Goal: Task Accomplishment & Management: Manage account settings

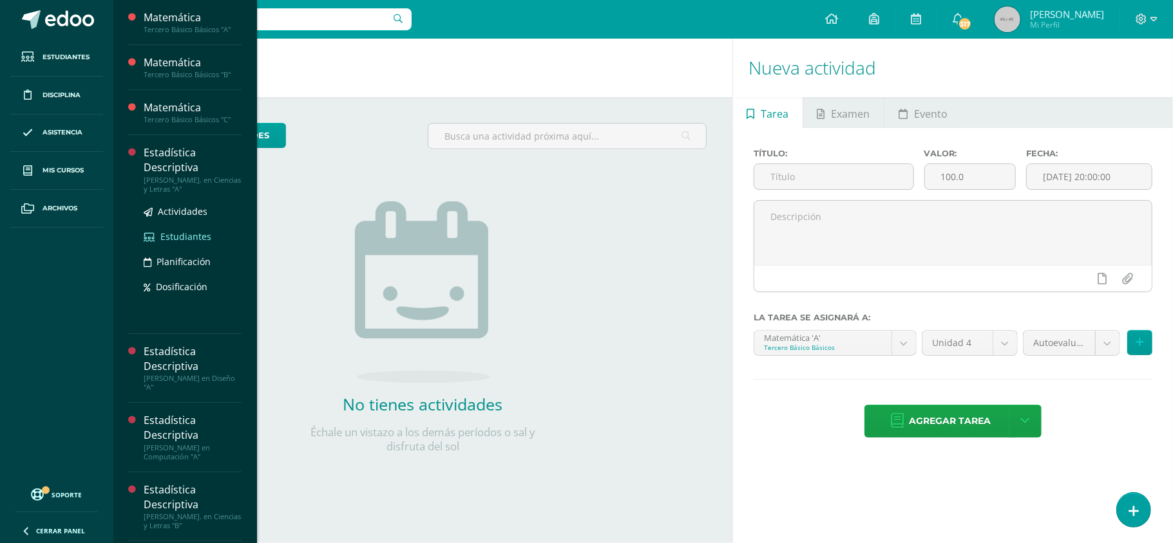
click at [196, 235] on span "Estudiantes" at bounding box center [185, 237] width 51 height 12
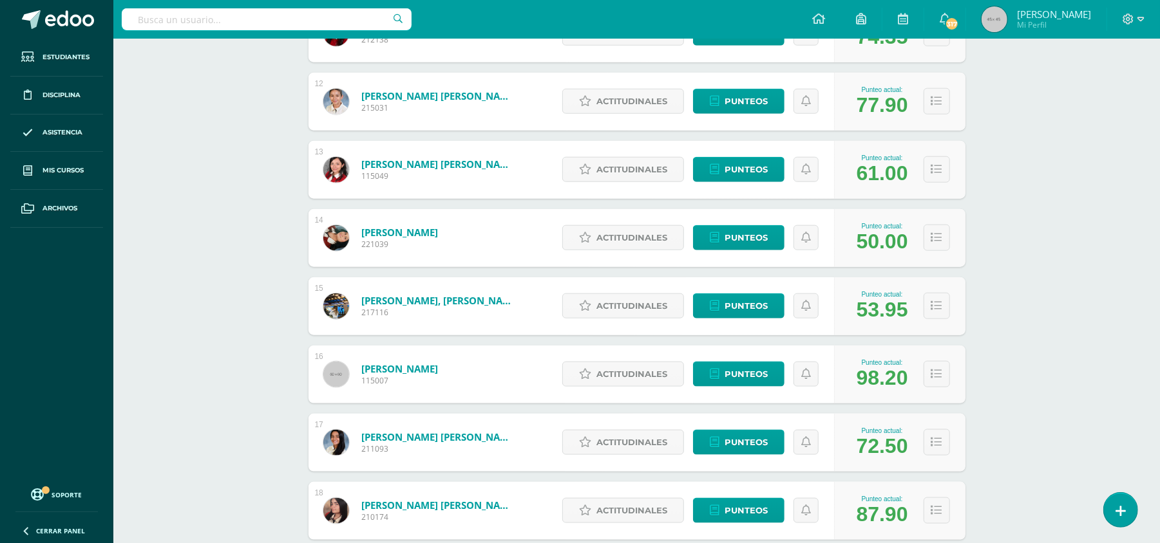
scroll to position [961, 0]
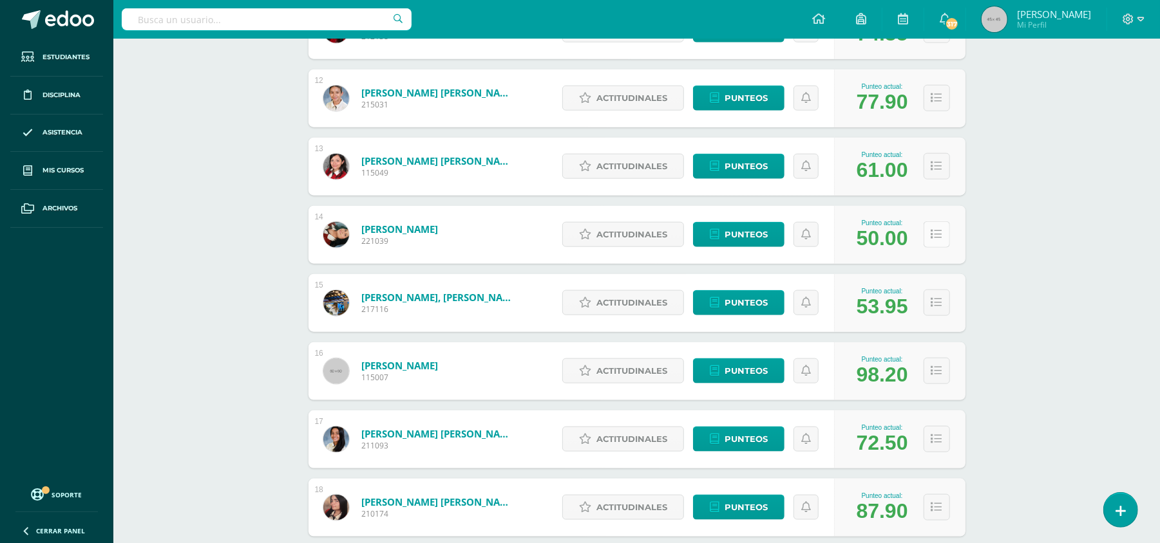
click at [936, 236] on icon at bounding box center [936, 234] width 11 height 11
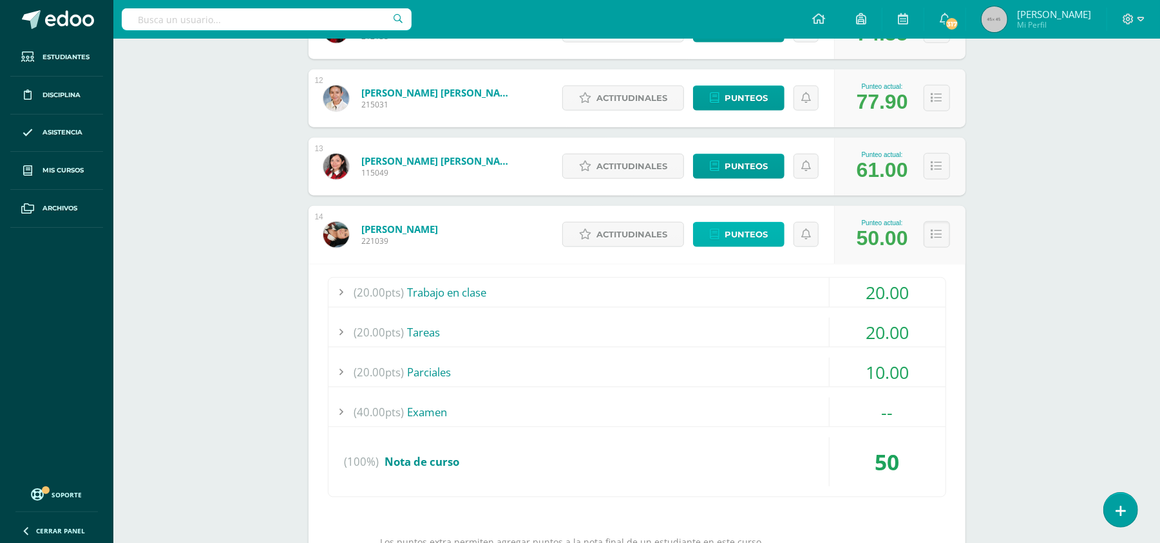
click at [750, 241] on span "Punteos" at bounding box center [745, 235] width 43 height 24
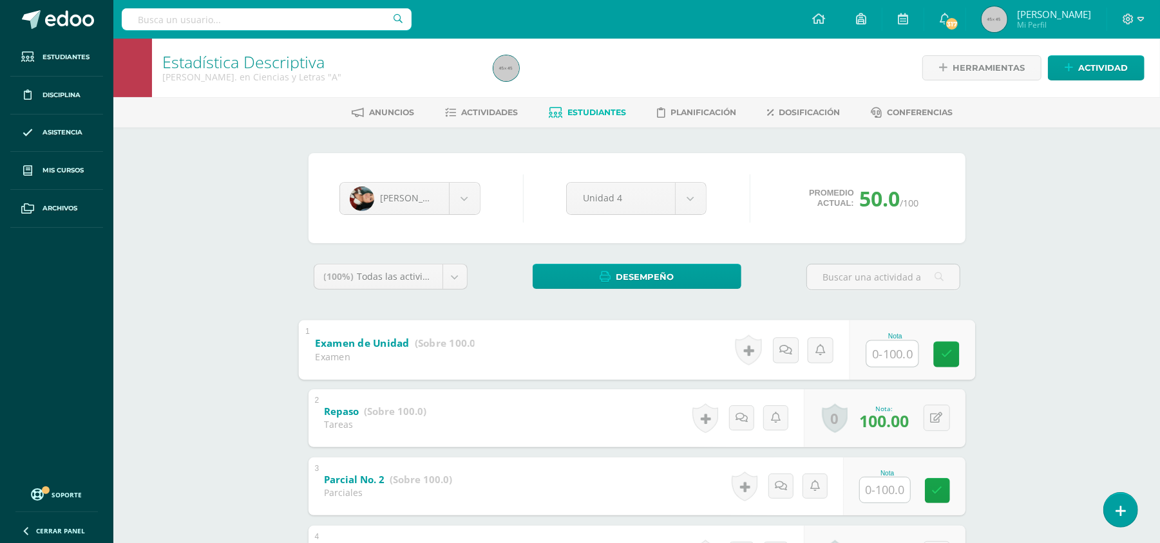
click at [886, 348] on input "text" at bounding box center [892, 354] width 52 height 26
type input "62"
click at [879, 495] on input "text" at bounding box center [892, 490] width 52 height 26
type input "62"
click at [947, 500] on link at bounding box center [946, 491] width 26 height 26
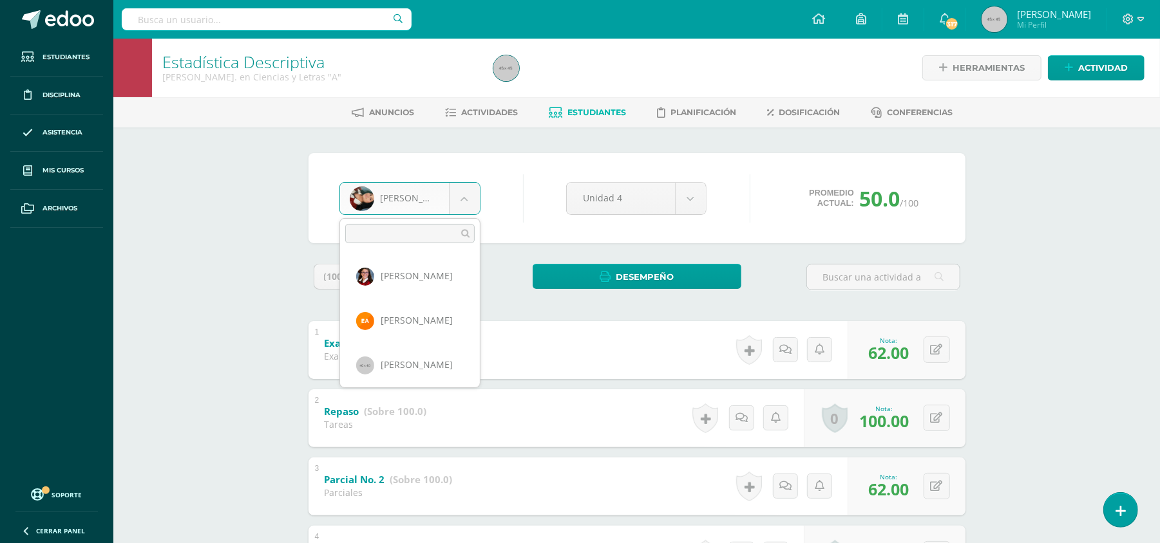
click at [457, 211] on body "Estudiantes Disciplina Asistencia Mis cursos Archivos Soporte Ayuda Reportar un…" at bounding box center [580, 539] width 1160 height 1079
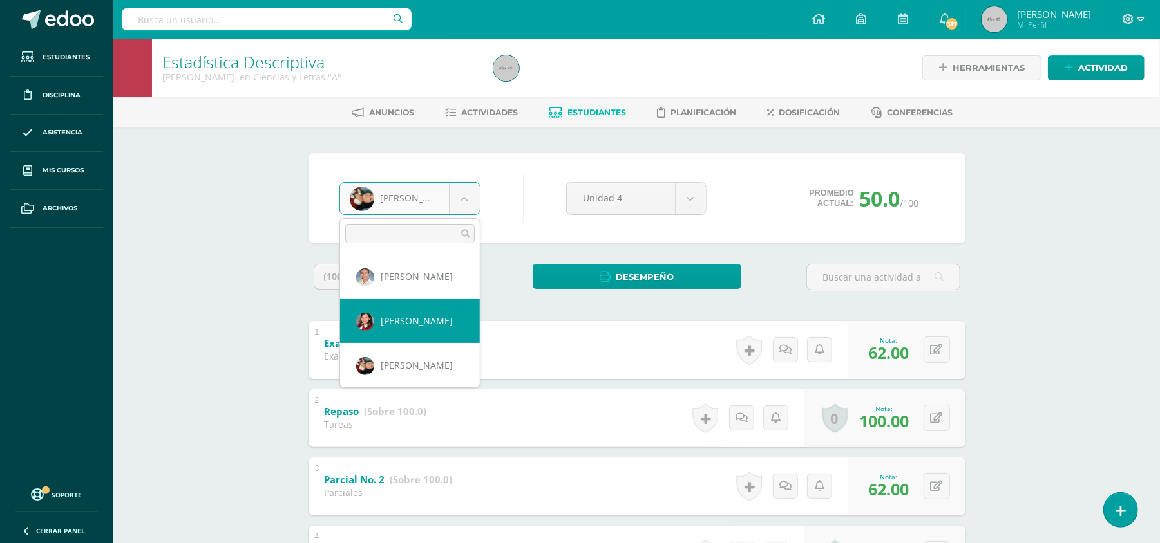
select select "3545"
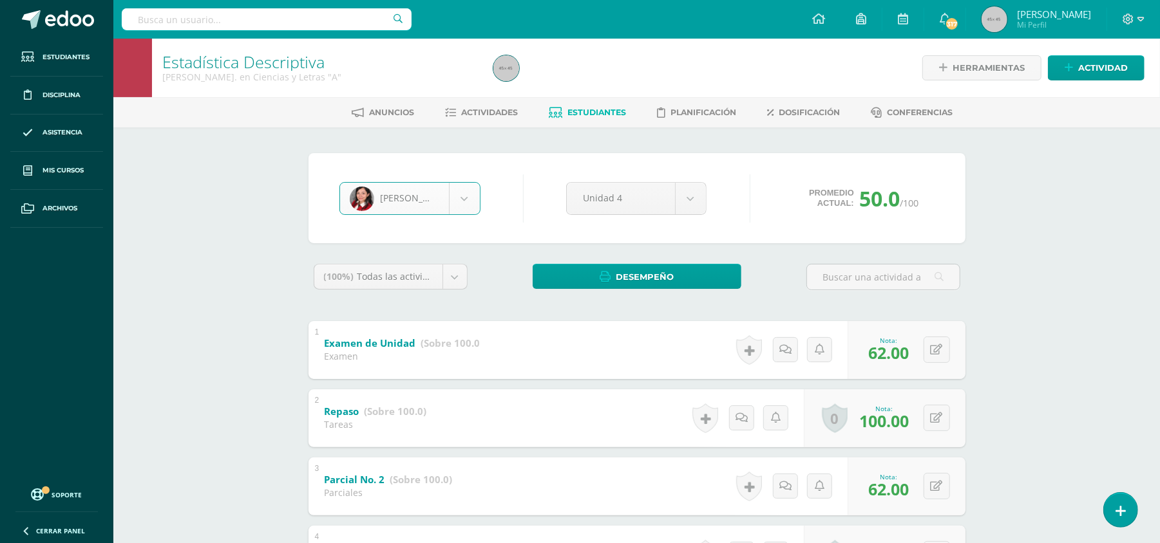
click at [457, 206] on body "Estudiantes Disciplina Asistencia Mis cursos Archivos Soporte Ayuda Reportar un…" at bounding box center [580, 539] width 1160 height 1079
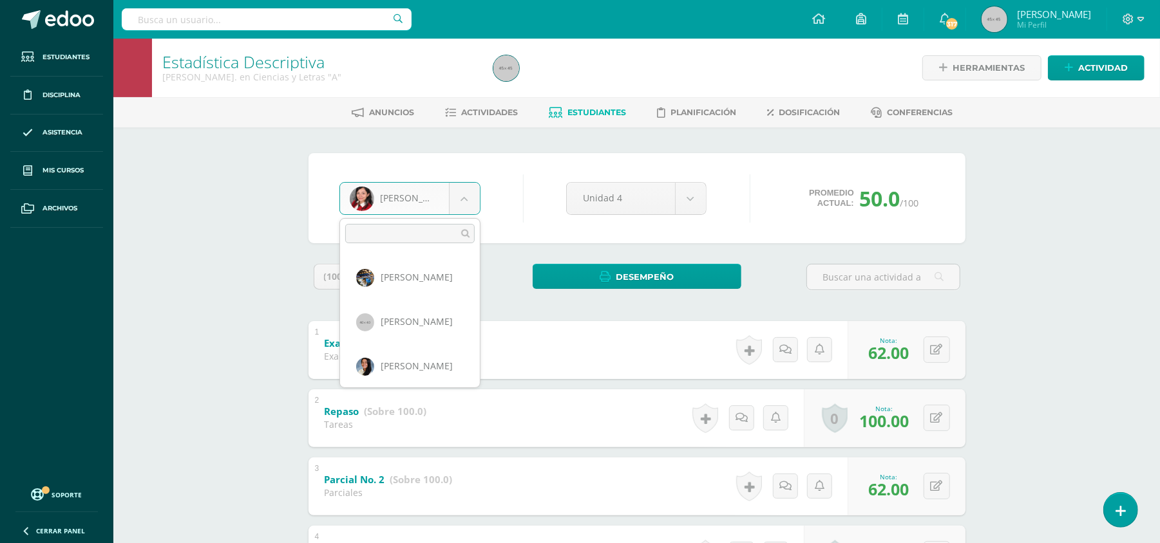
scroll to position [668, 0]
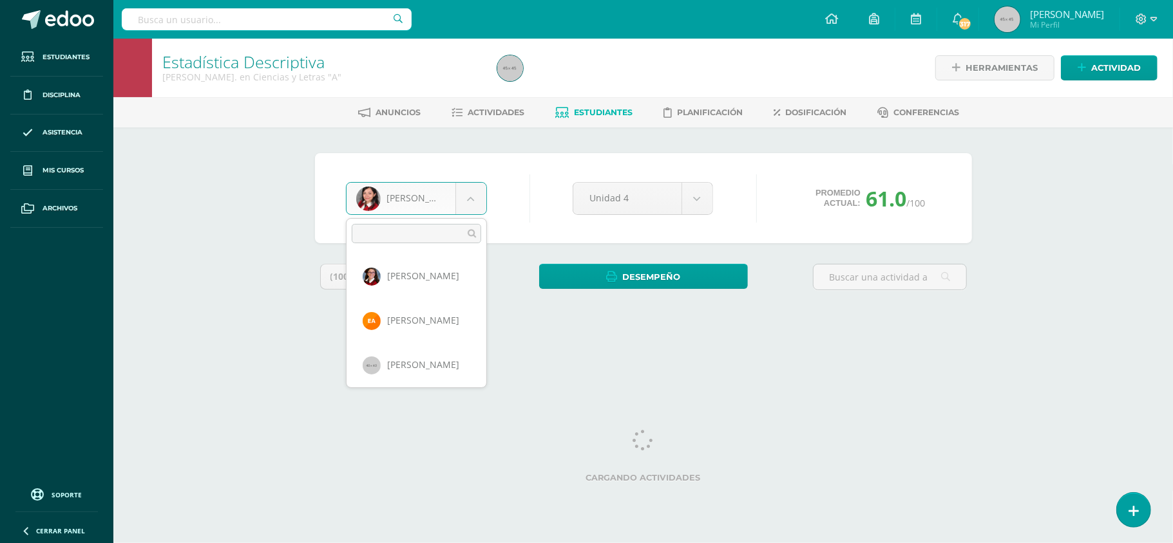
click at [469, 209] on body "Estudiantes Disciplina Asistencia Mis cursos Archivos Soporte Ayuda Reportar un…" at bounding box center [586, 173] width 1173 height 347
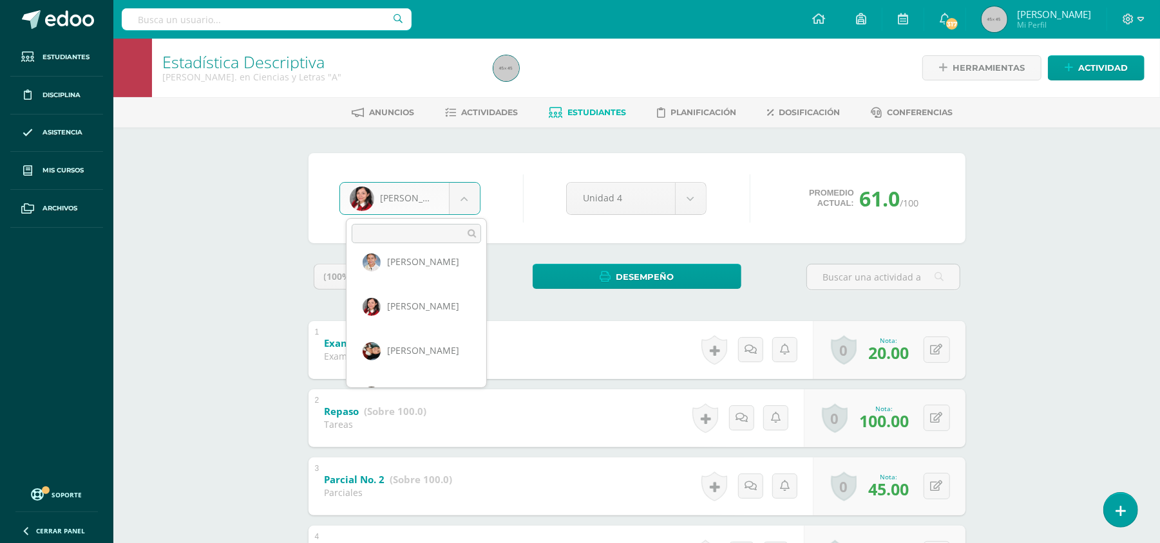
scroll to position [488, 0]
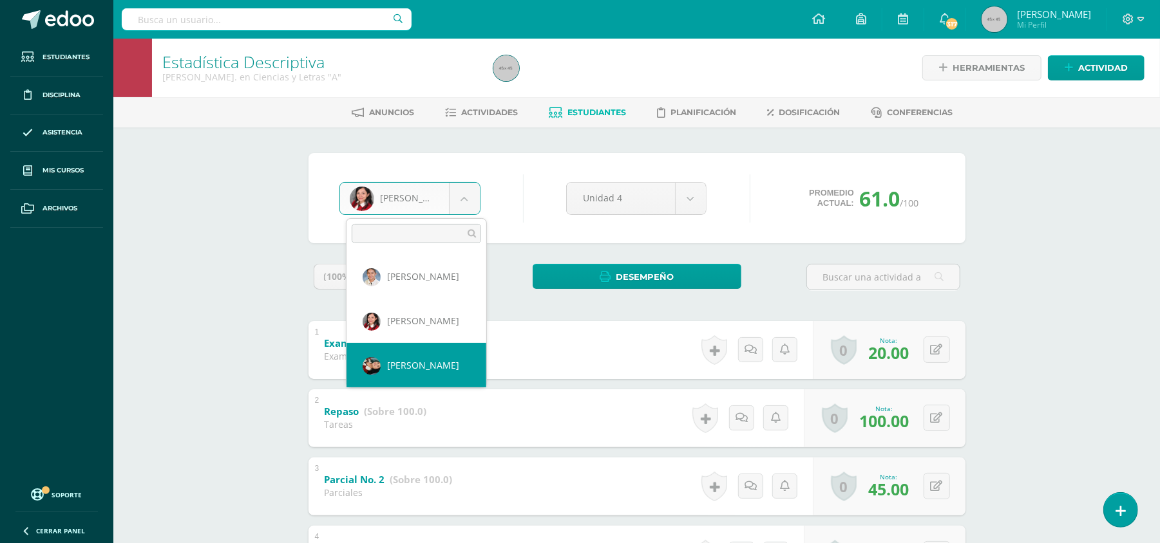
click at [446, 350] on link "Examen de Unidad (Sobre 100.0)" at bounding box center [404, 344] width 159 height 21
select select "743"
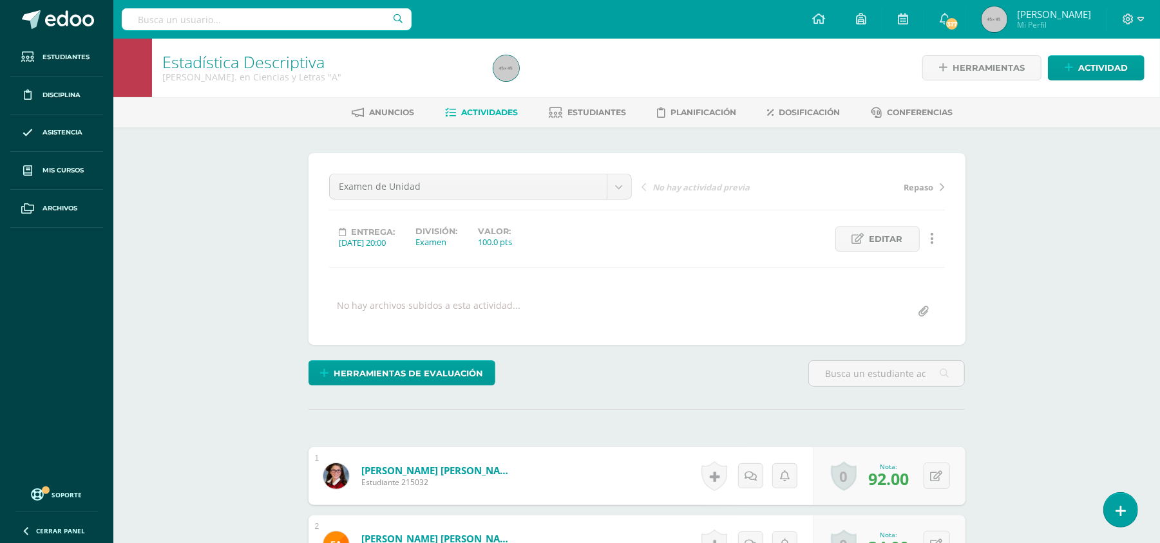
scroll to position [1, 0]
click at [610, 111] on span "Estudiantes" at bounding box center [596, 112] width 59 height 10
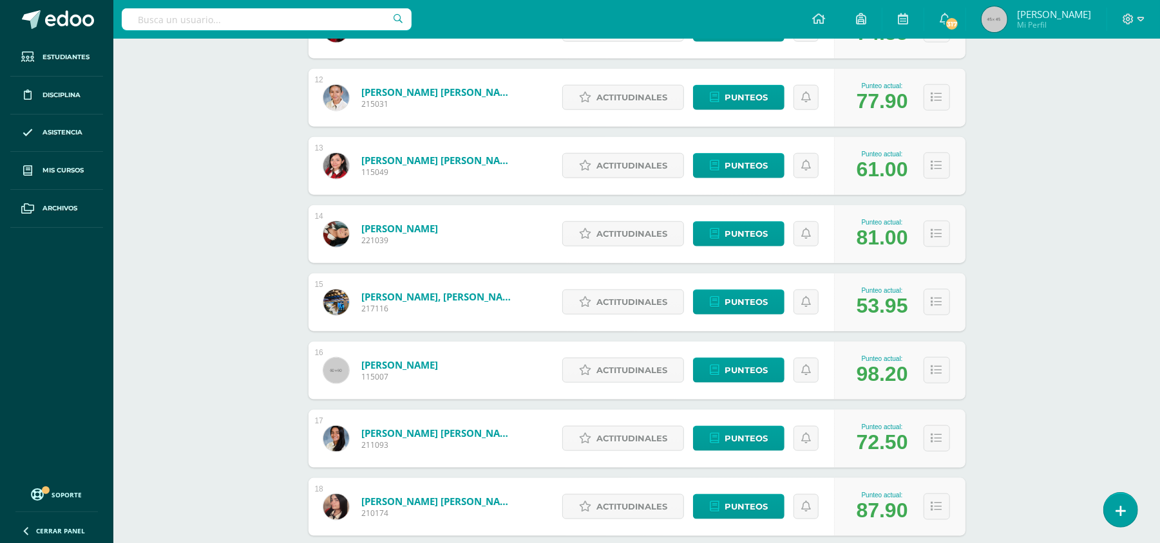
scroll to position [966, 0]
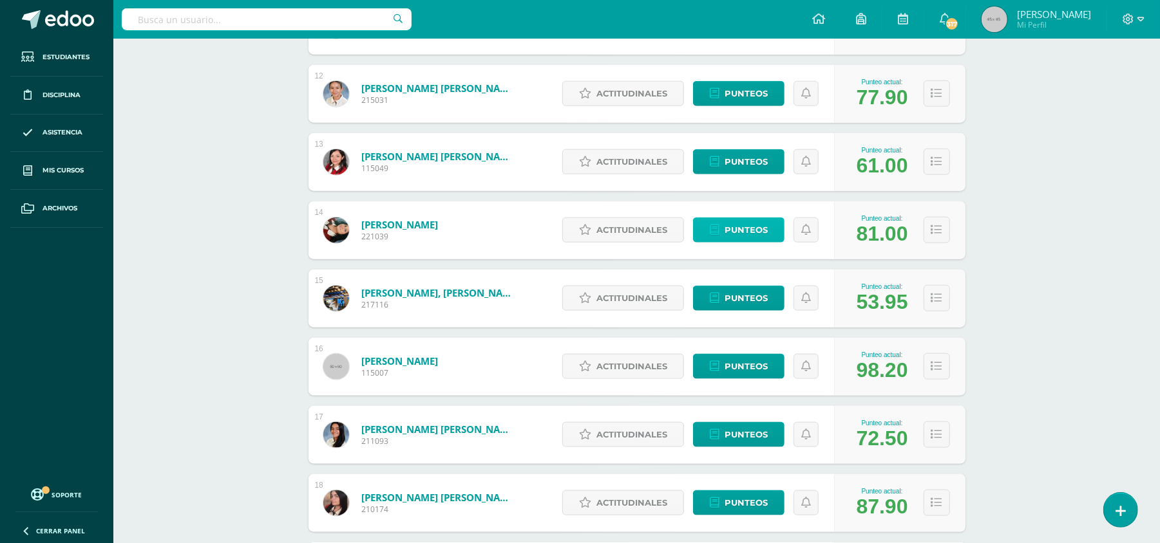
click at [757, 231] on span "Punteos" at bounding box center [745, 230] width 43 height 24
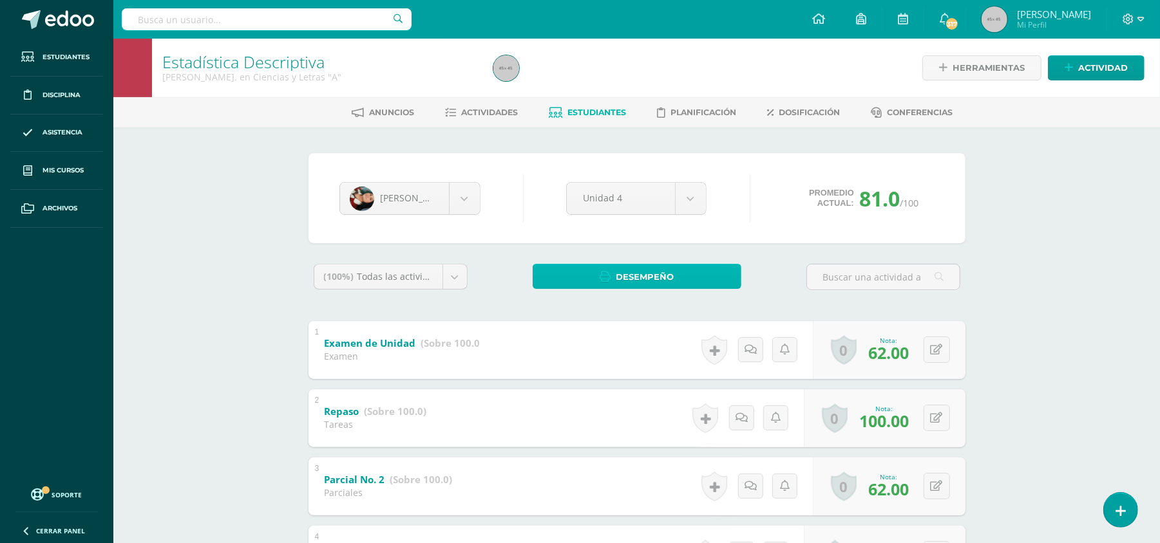
click at [676, 279] on link "Desempeño" at bounding box center [637, 276] width 209 height 25
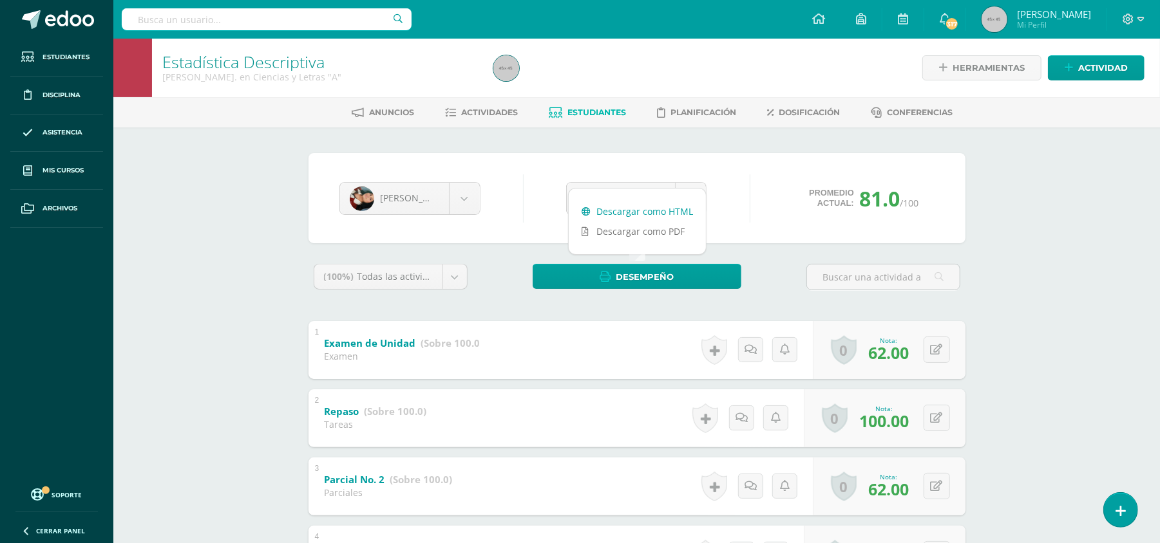
click at [650, 211] on link "Descargar como HTML" at bounding box center [637, 212] width 137 height 20
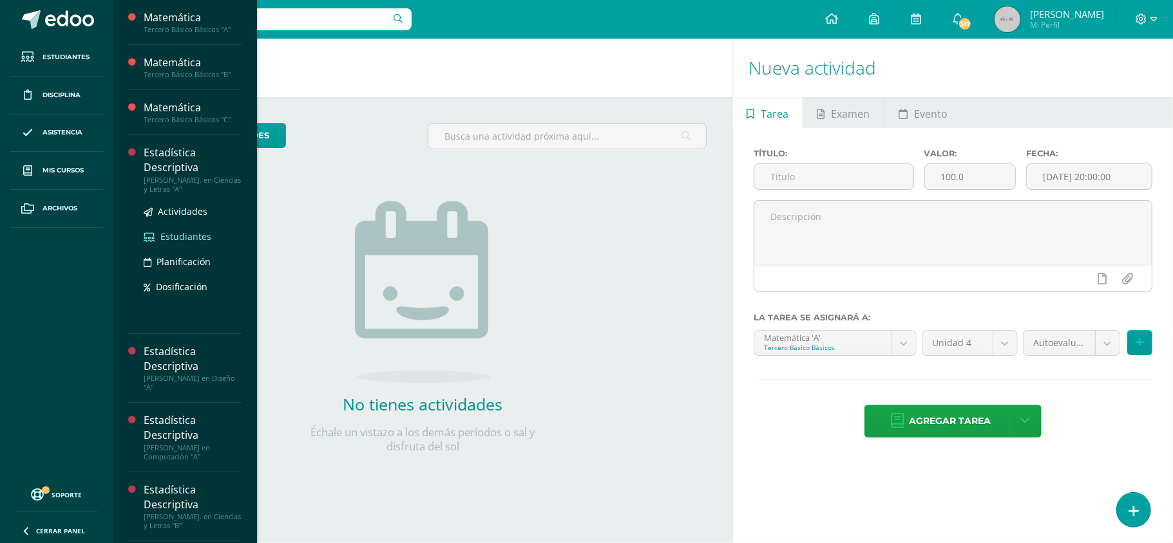
click at [199, 236] on span "Estudiantes" at bounding box center [185, 237] width 51 height 12
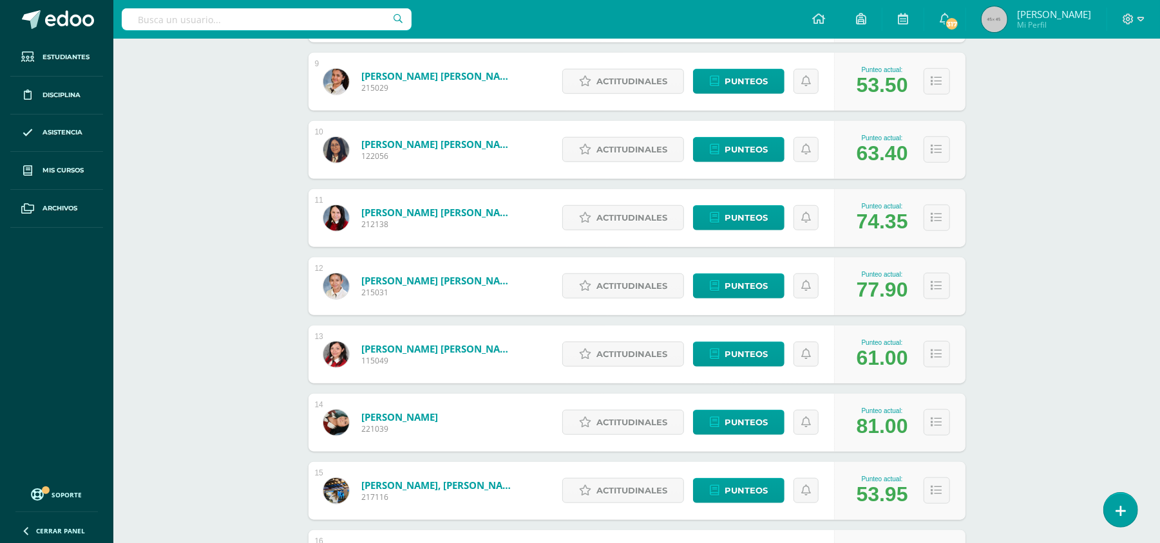
scroll to position [776, 0]
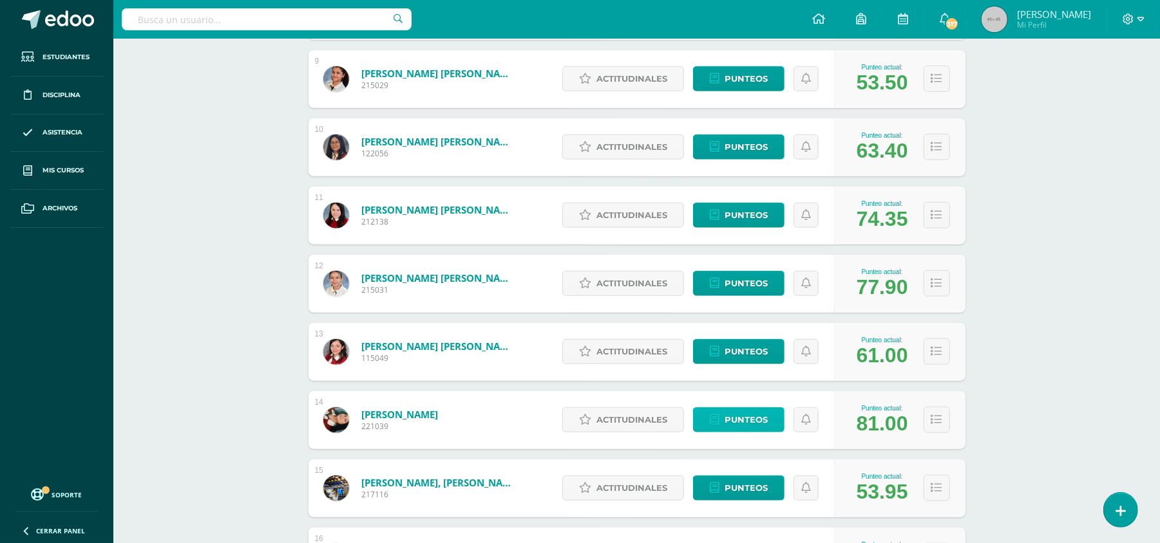
click at [739, 420] on span "Punteos" at bounding box center [745, 420] width 43 height 24
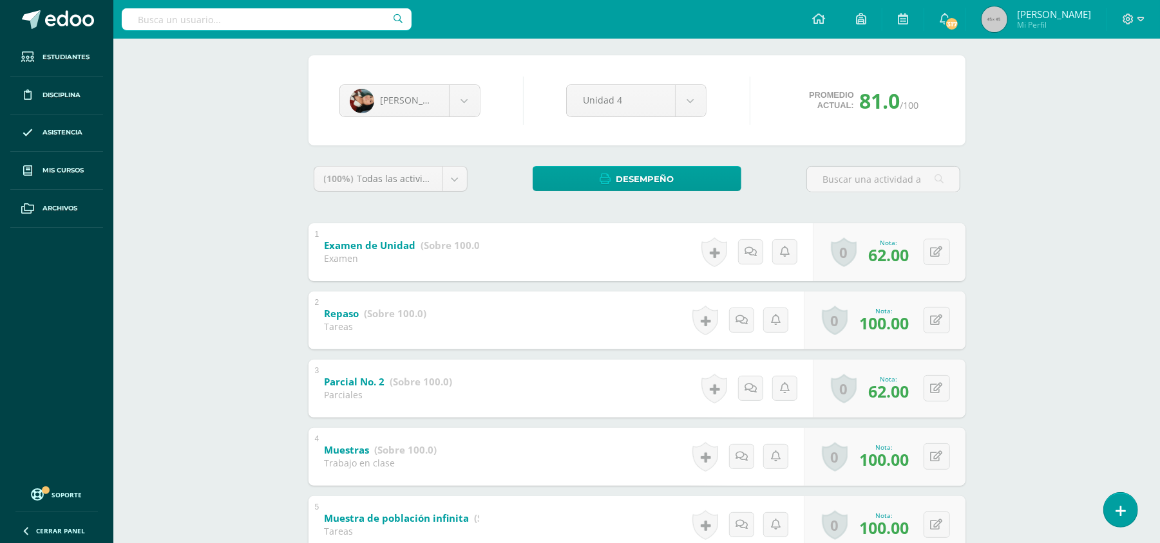
scroll to position [103, 0]
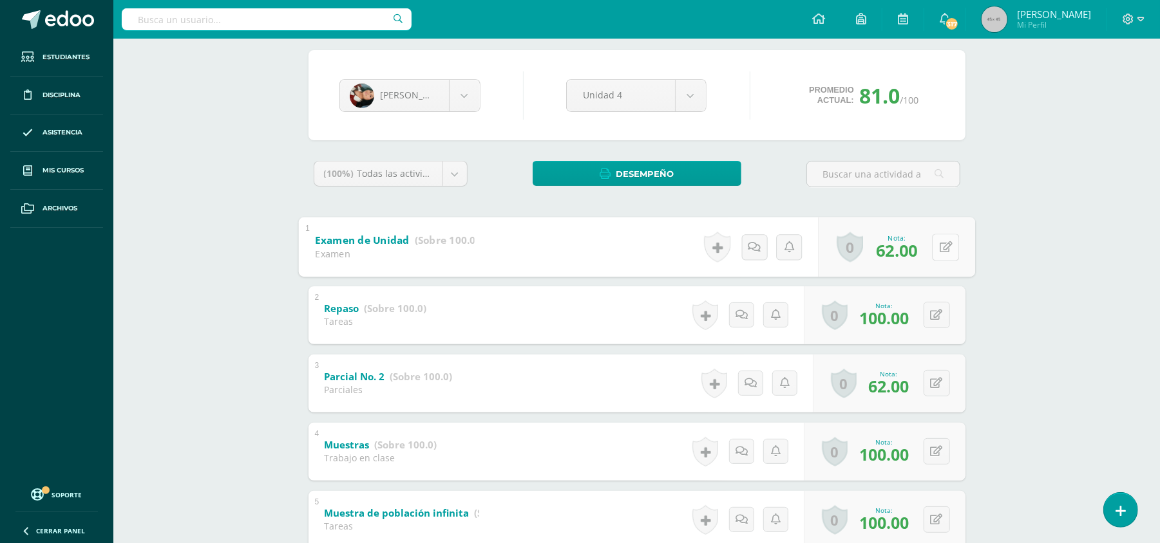
click at [936, 252] on button at bounding box center [945, 247] width 27 height 27
type input "57"
click at [932, 388] on button at bounding box center [945, 383] width 27 height 27
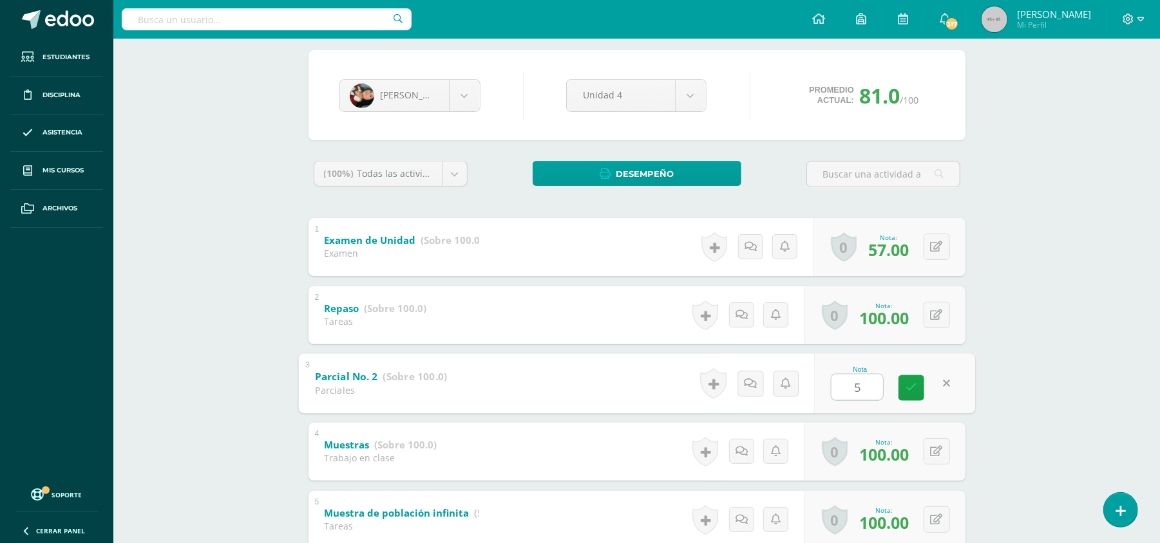
type input "57"
click at [902, 386] on link at bounding box center [911, 388] width 26 height 26
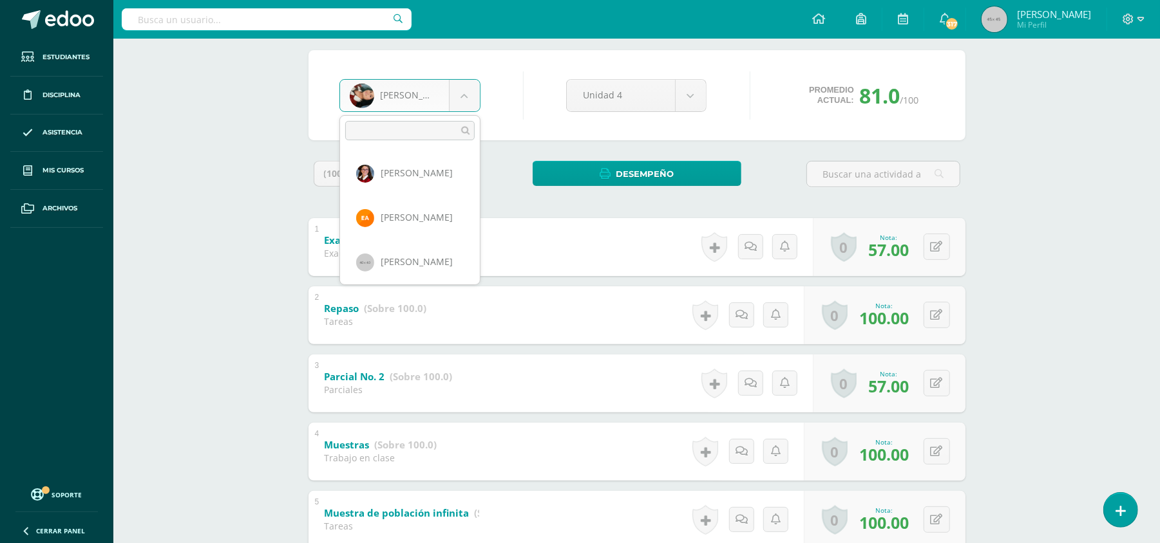
click at [462, 91] on body "Estudiantes Disciplina Asistencia Mis cursos Archivos Soporte Ayuda Reportar un…" at bounding box center [580, 436] width 1160 height 1079
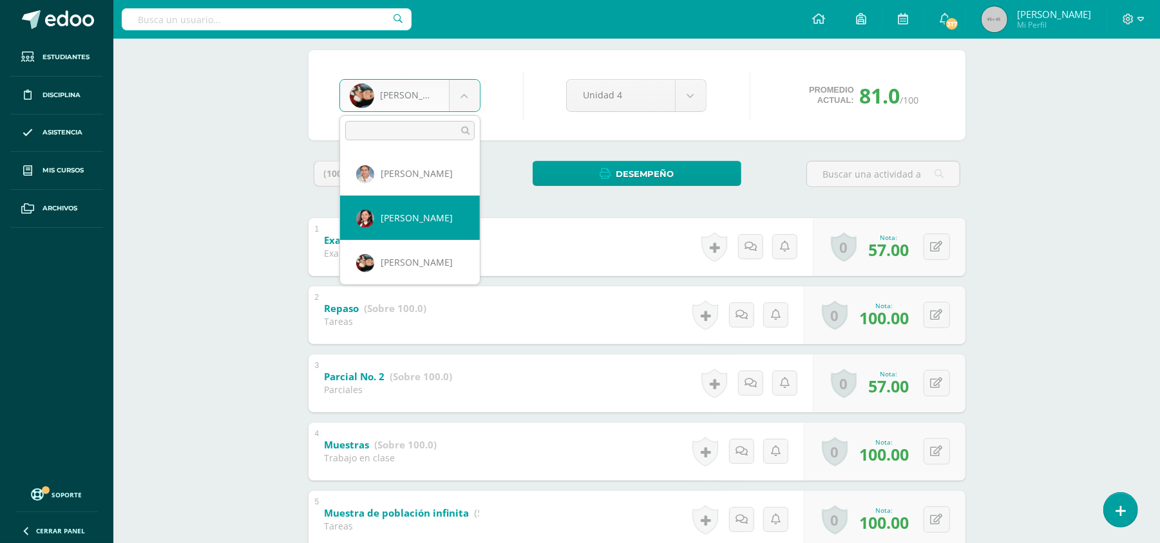
select select "3545"
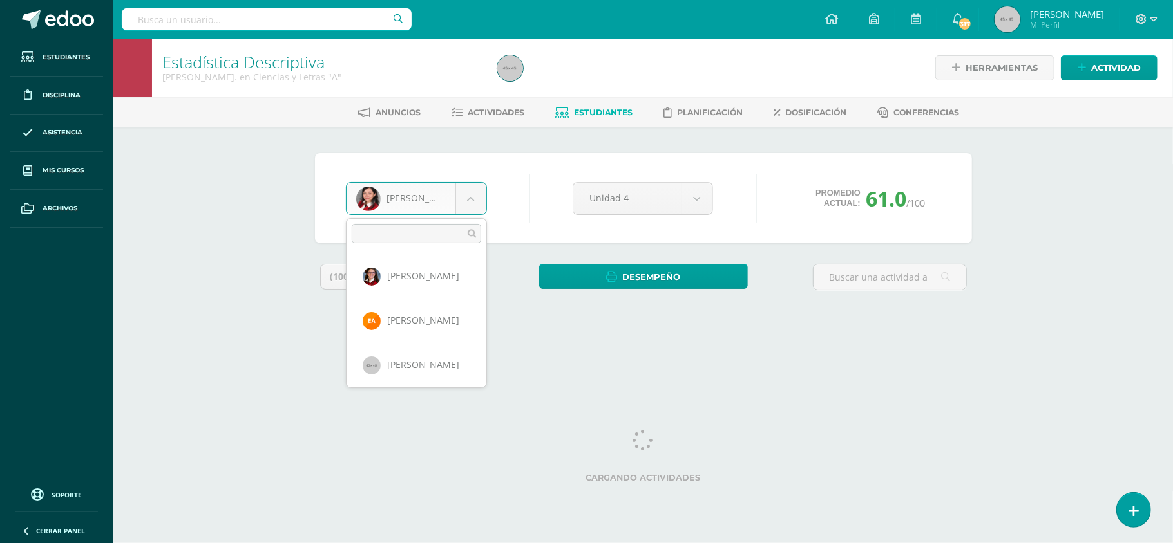
click at [476, 205] on body "Estudiantes Disciplina Asistencia Mis cursos Archivos Soporte Ayuda Reportar un…" at bounding box center [586, 173] width 1173 height 347
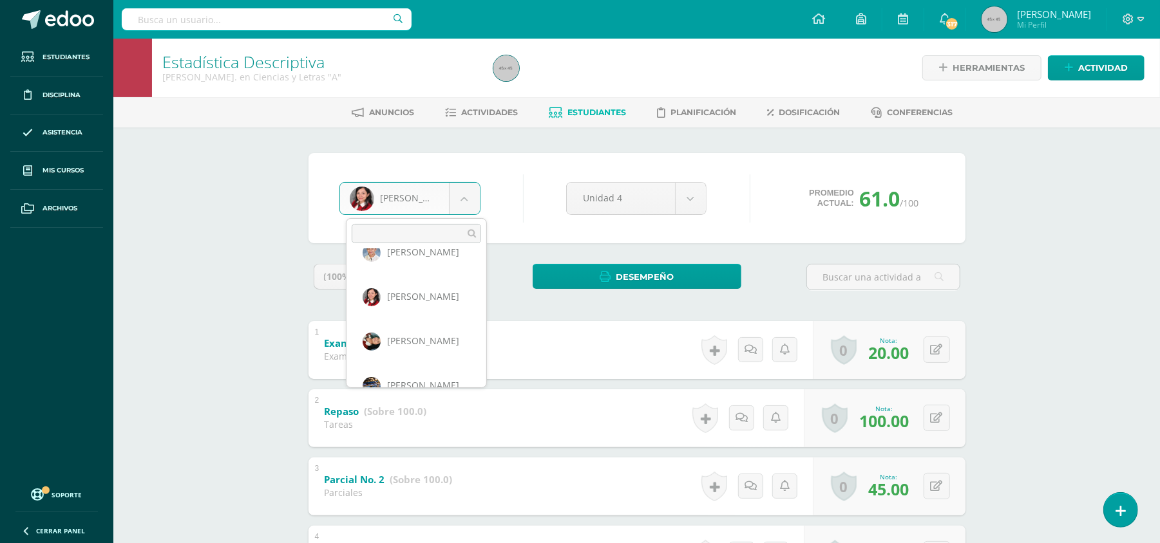
scroll to position [532, 0]
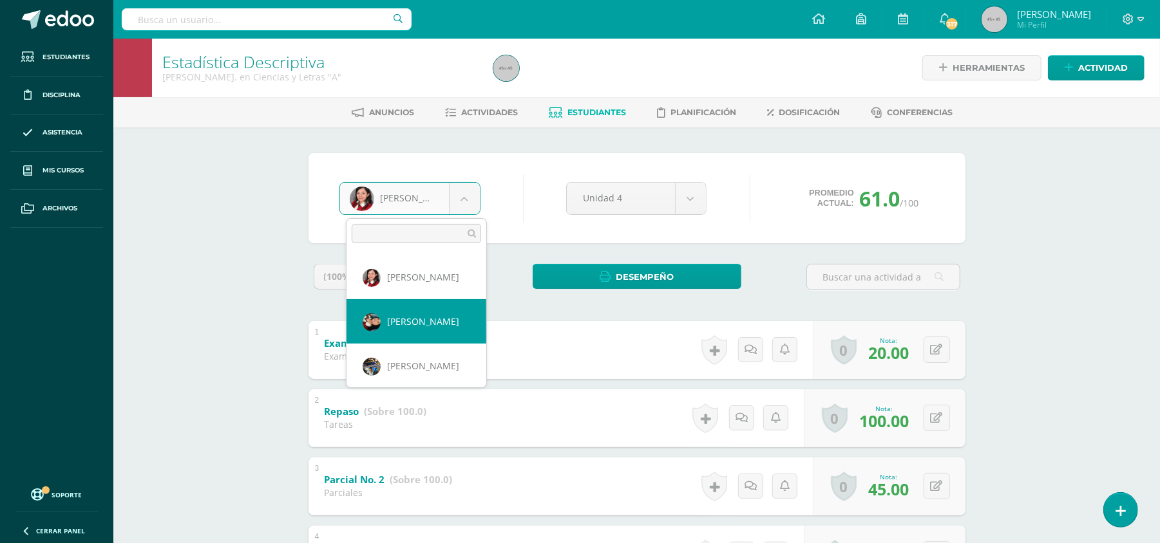
select select "743"
